Goal: Find specific page/section: Find specific page/section

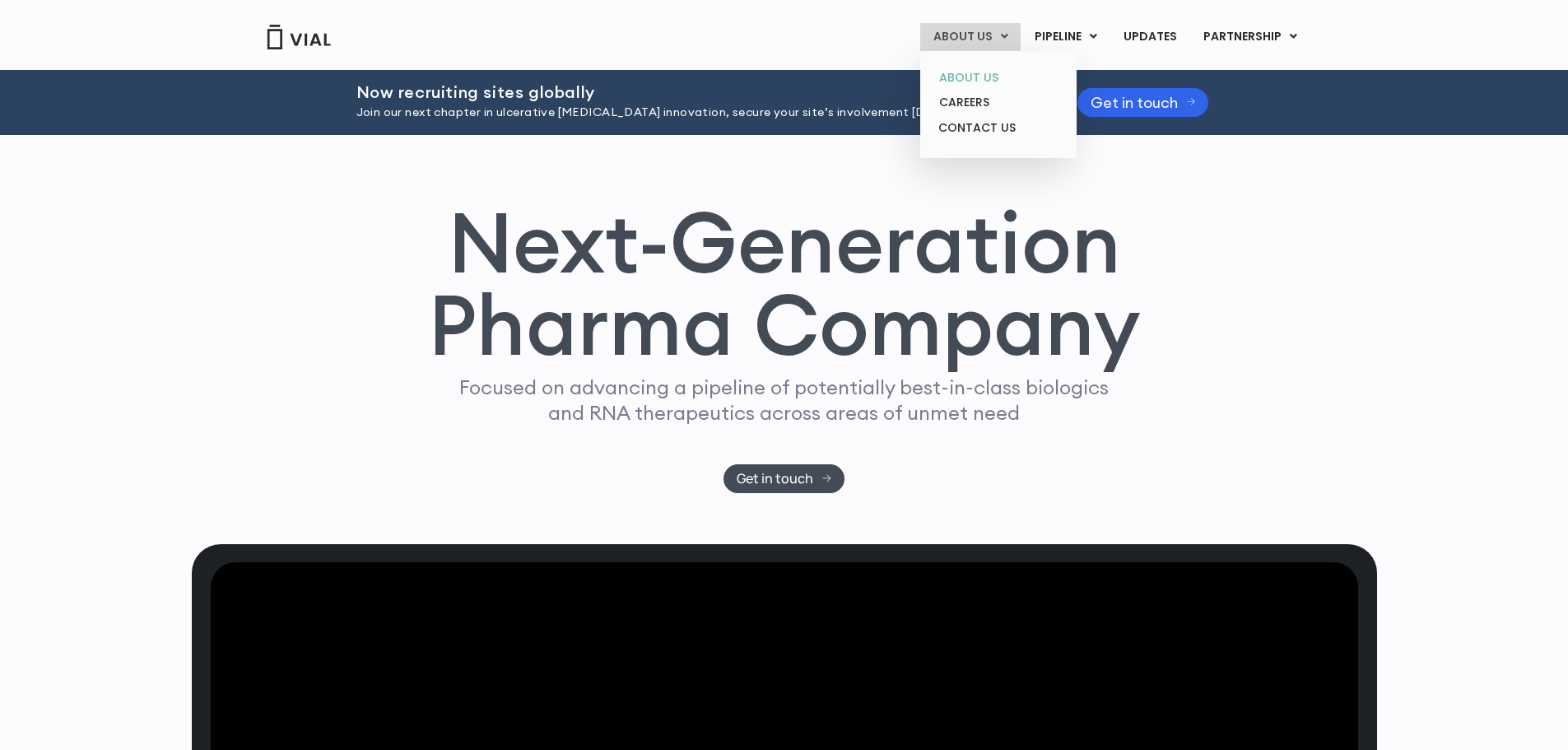
click at [967, 69] on link "ABOUT US" at bounding box center [997, 78] width 144 height 25
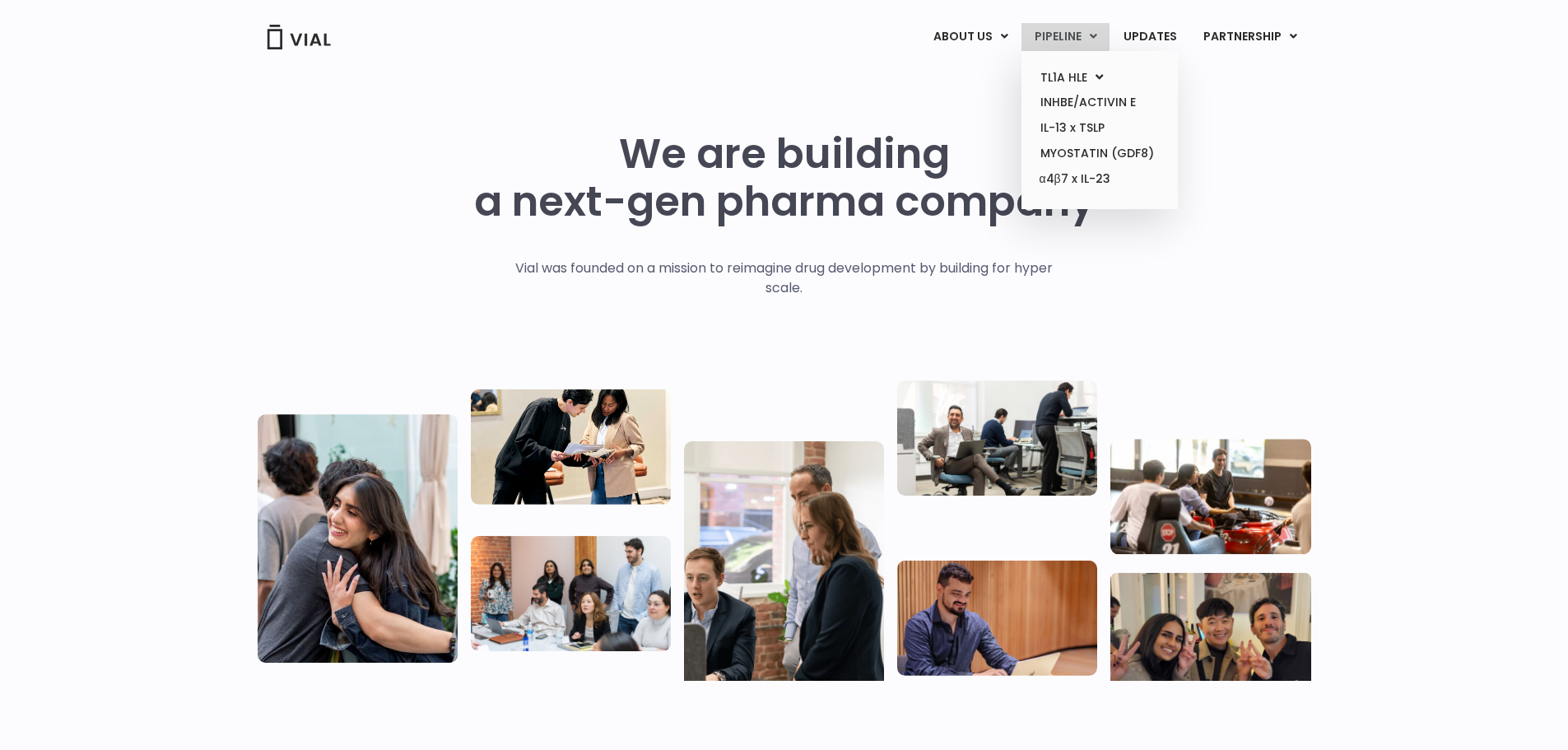
click at [1058, 35] on link "PIPELINE" at bounding box center [1066, 37] width 88 height 28
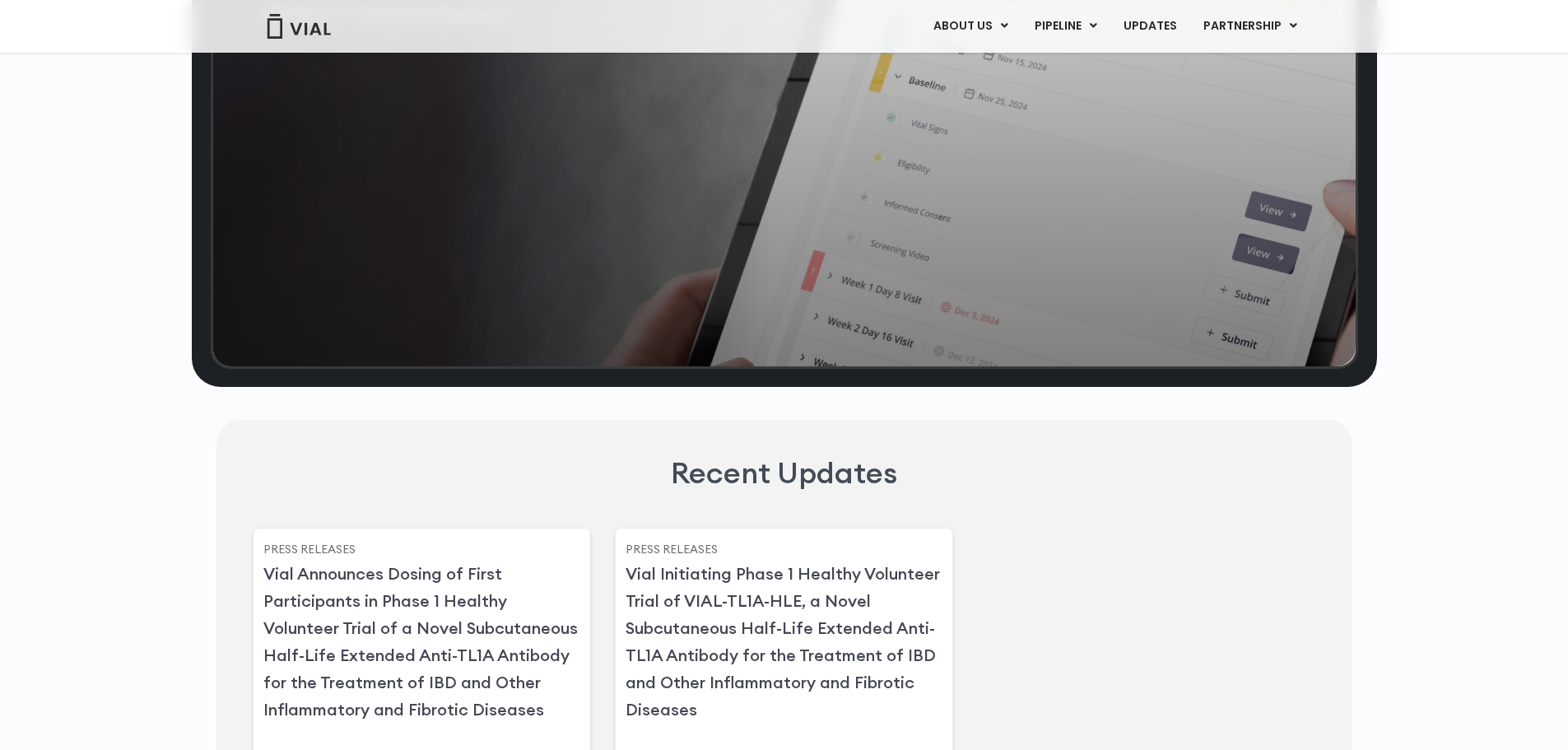
scroll to position [3932, 0]
